Goal: Task Accomplishment & Management: Use online tool/utility

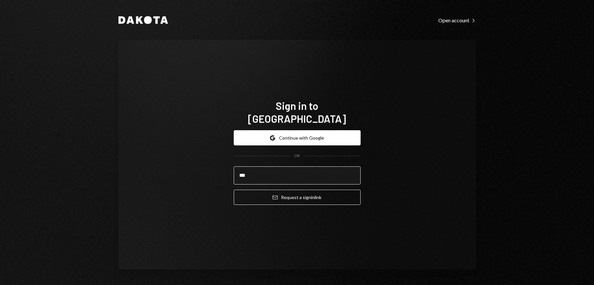
type input "**********"
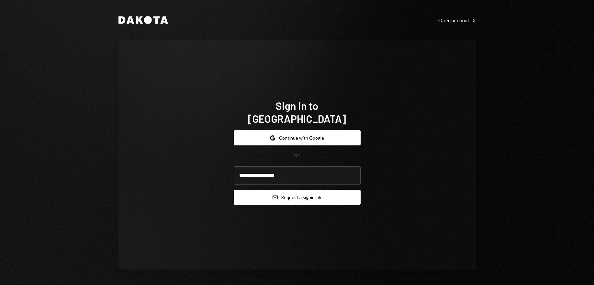
click at [299, 193] on button "Email Request a sign in link" at bounding box center [297, 197] width 127 height 15
